Goal: Navigation & Orientation: Find specific page/section

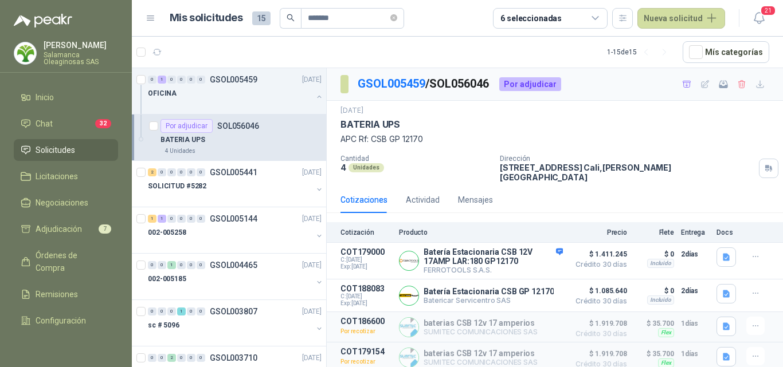
click at [71, 54] on p "Salamanca Oleaginosas SAS" at bounding box center [81, 59] width 74 height 14
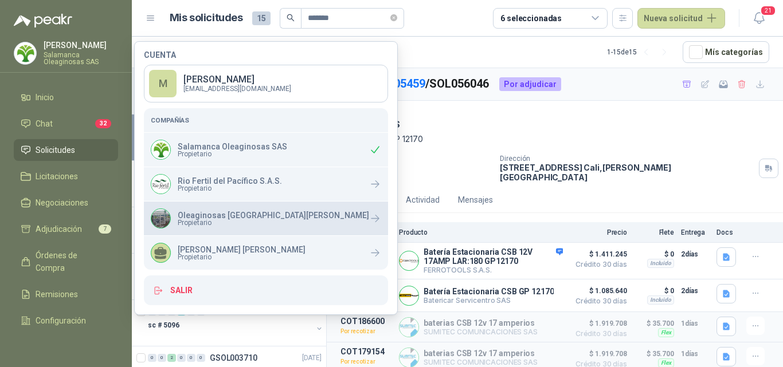
click at [226, 222] on span "Propietario" at bounding box center [273, 222] width 191 height 7
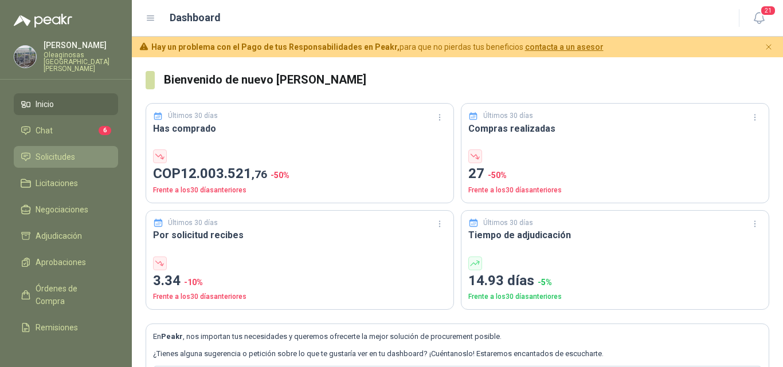
click at [73, 156] on span "Solicitudes" at bounding box center [56, 157] width 40 height 13
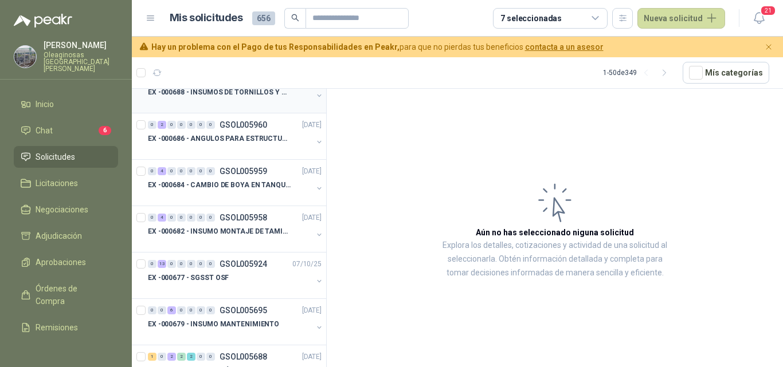
scroll to position [172, 0]
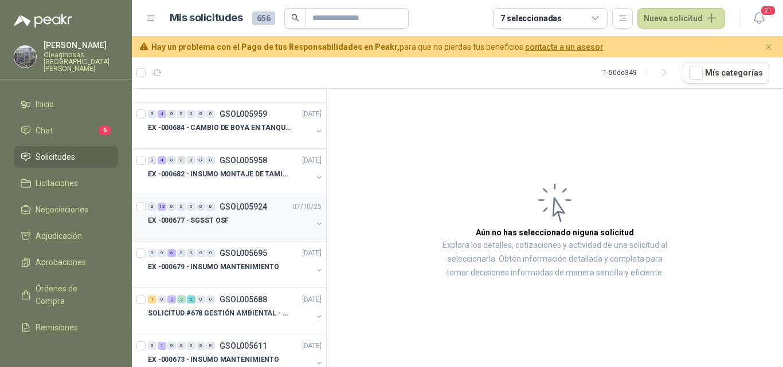
click at [234, 219] on div "EX -000677 - SGSST OSF" at bounding box center [230, 221] width 164 height 14
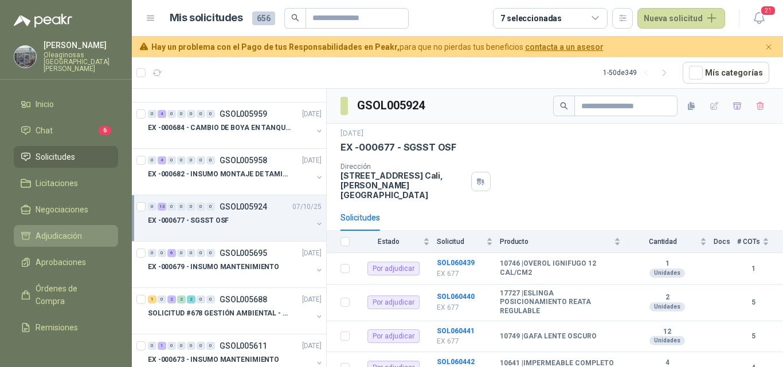
click at [78, 230] on span "Adjudicación" at bounding box center [59, 236] width 46 height 13
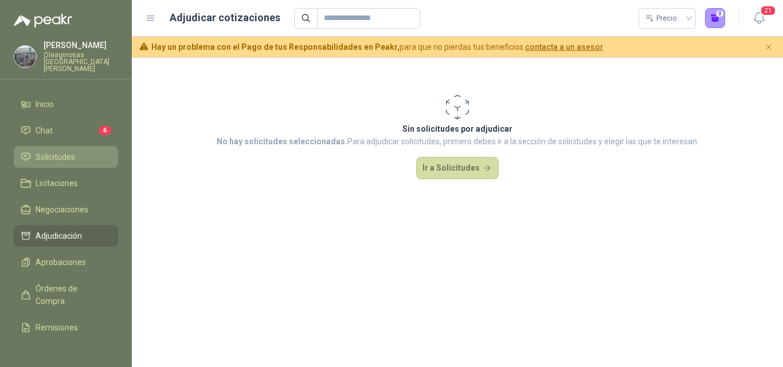
click at [68, 151] on span "Solicitudes" at bounding box center [56, 157] width 40 height 13
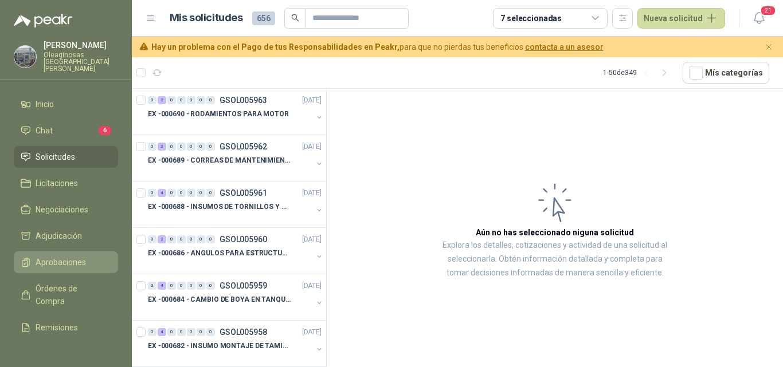
click at [60, 256] on span "Aprobaciones" at bounding box center [61, 262] width 50 height 13
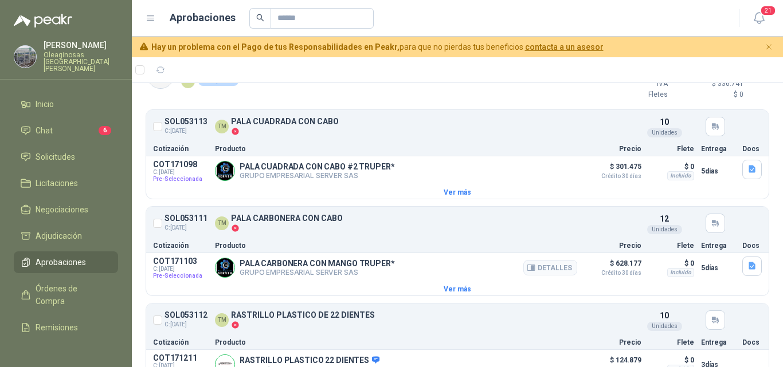
scroll to position [2231, 0]
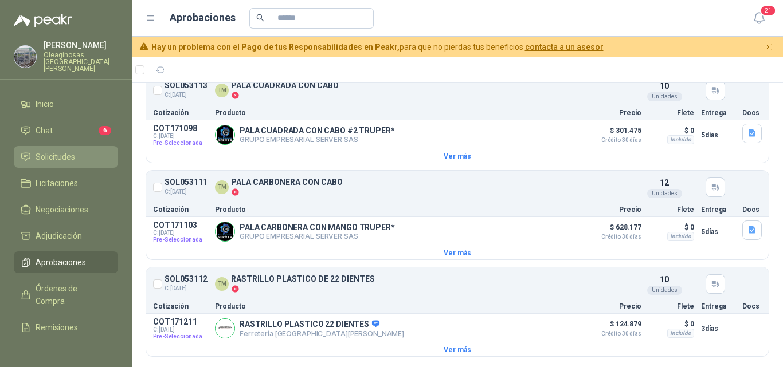
click at [73, 153] on span "Solicitudes" at bounding box center [56, 157] width 40 height 13
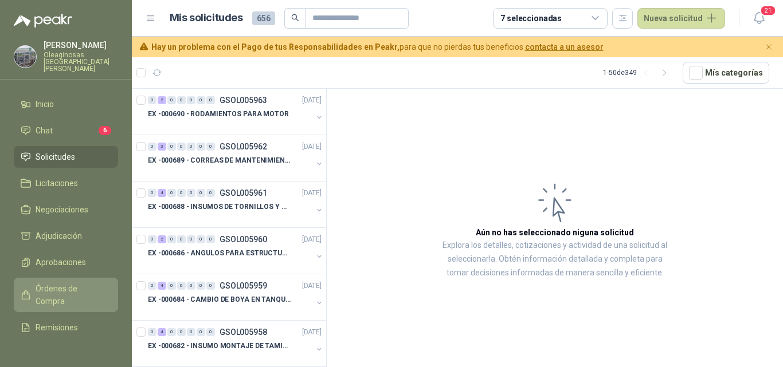
click at [74, 288] on span "Órdenes de Compra" at bounding box center [72, 294] width 72 height 25
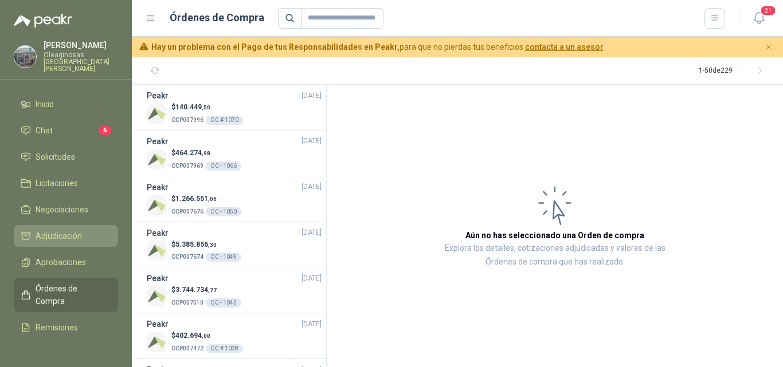
click at [72, 233] on span "Adjudicación" at bounding box center [59, 236] width 46 height 13
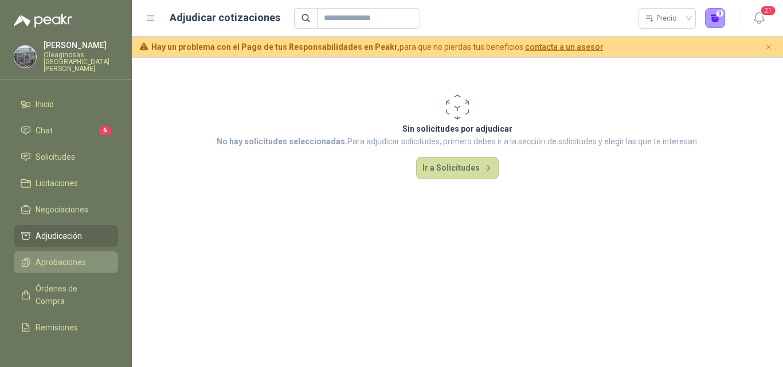
click at [72, 257] on span "Aprobaciones" at bounding box center [61, 262] width 50 height 13
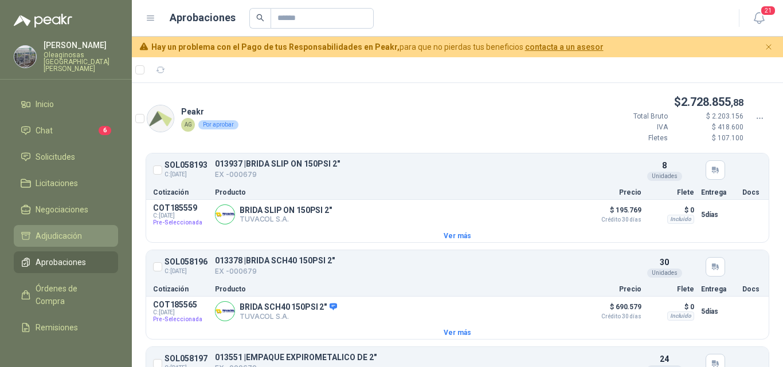
click at [81, 230] on span "Adjudicación" at bounding box center [59, 236] width 46 height 13
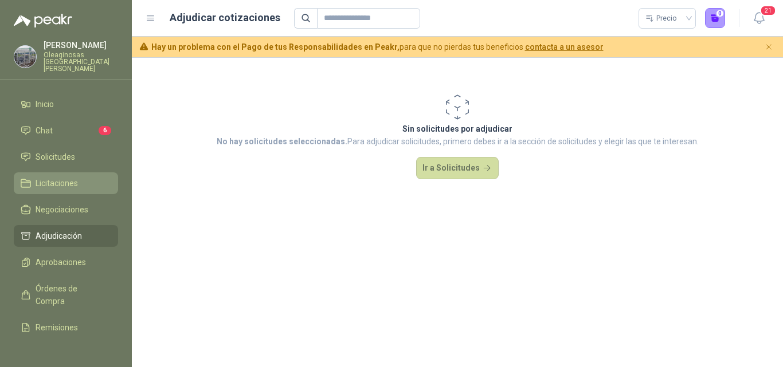
click at [81, 177] on li "Licitaciones" at bounding box center [66, 183] width 91 height 13
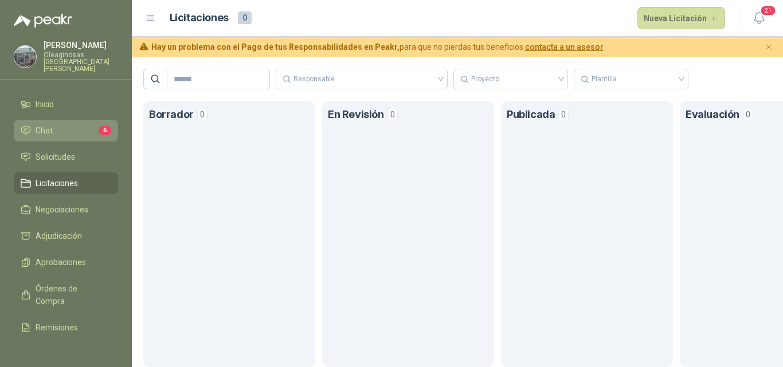
click at [82, 124] on li "Chat 6" at bounding box center [66, 130] width 91 height 13
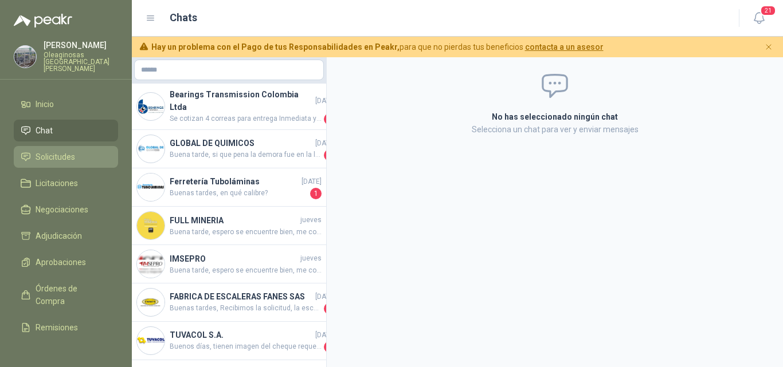
click at [76, 151] on li "Solicitudes" at bounding box center [66, 157] width 91 height 13
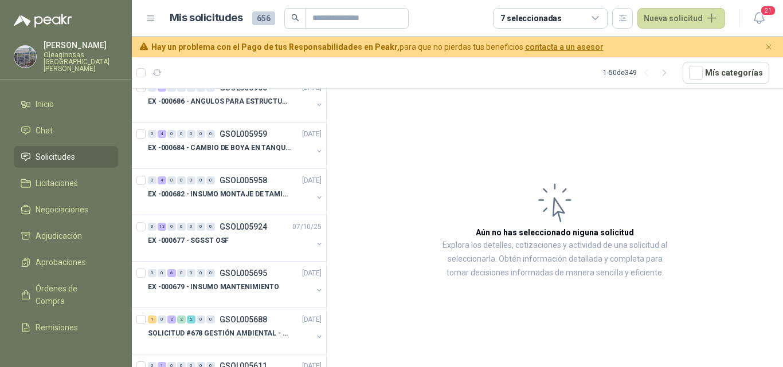
scroll to position [172, 0]
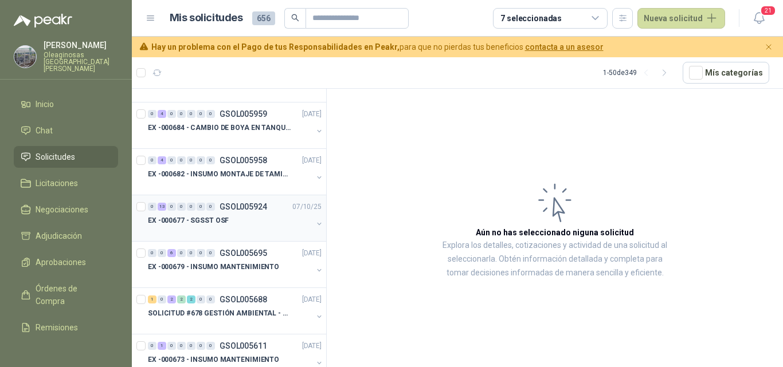
click at [236, 221] on div "EX -000677 - SGSST OSF" at bounding box center [230, 221] width 164 height 14
